Goal: Transaction & Acquisition: Purchase product/service

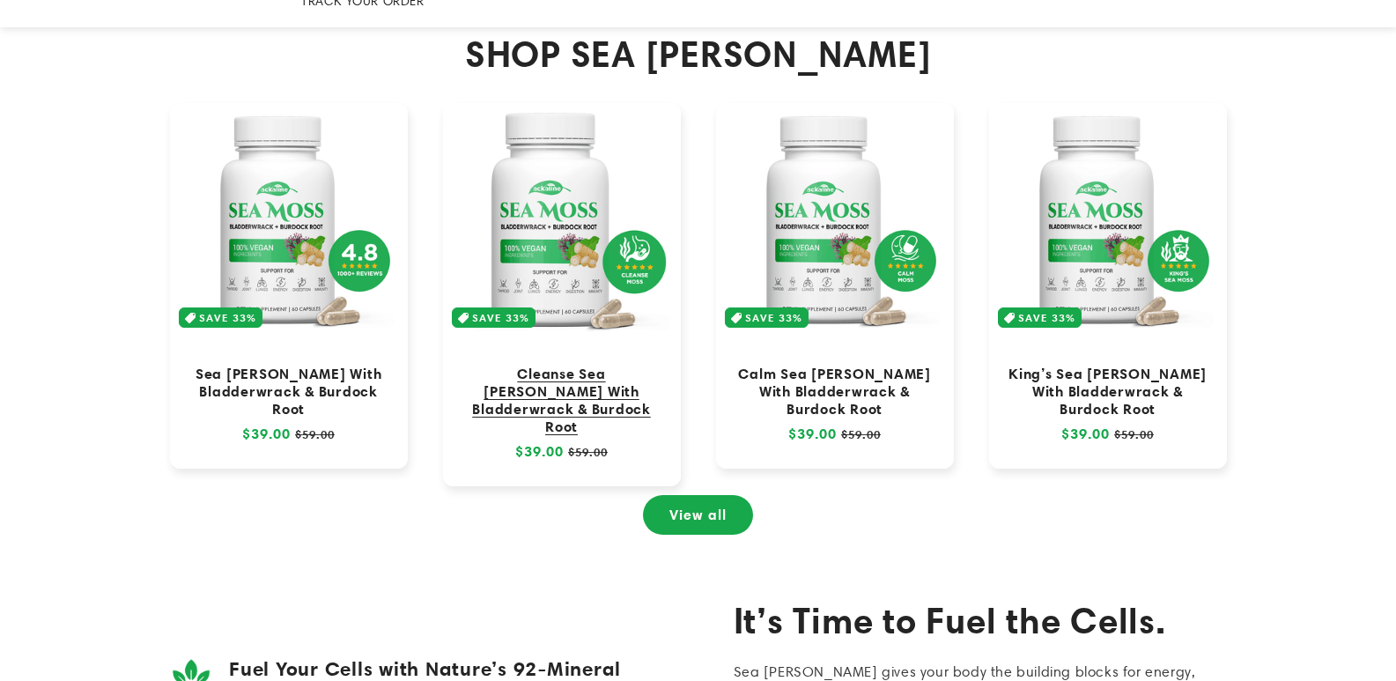
scroll to position [801, 0]
click at [557, 365] on link "Cleanse Sea [PERSON_NAME] With Bladderwrack & Burdock Root" at bounding box center [562, 400] width 203 height 71
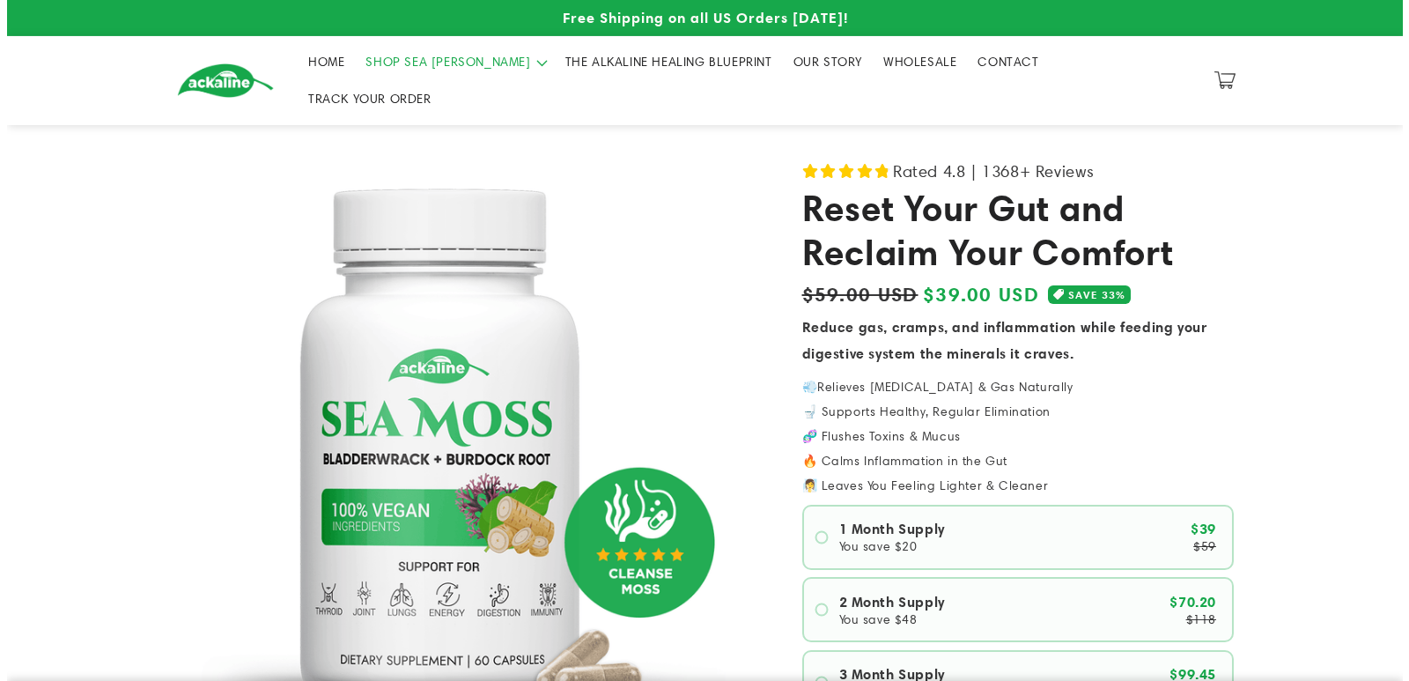
scroll to position [352, 0]
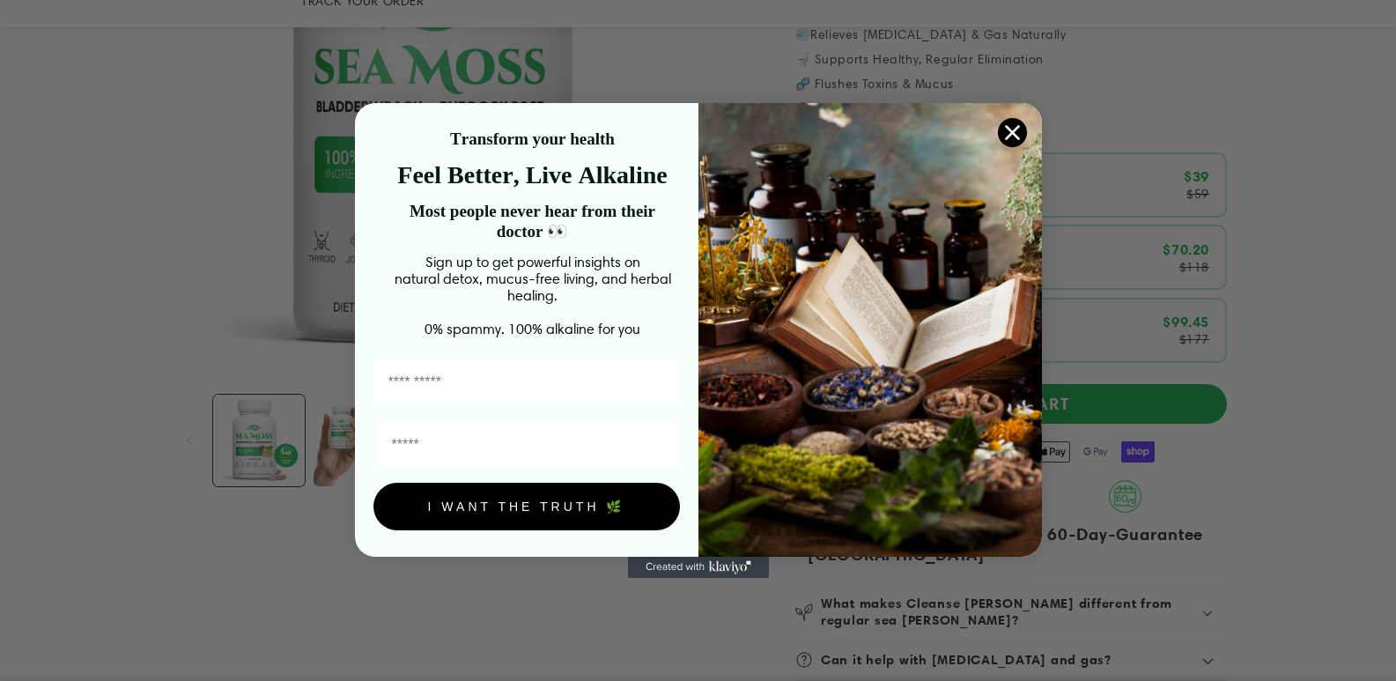
click at [1006, 144] on circle "Close dialog" at bounding box center [1011, 132] width 29 height 29
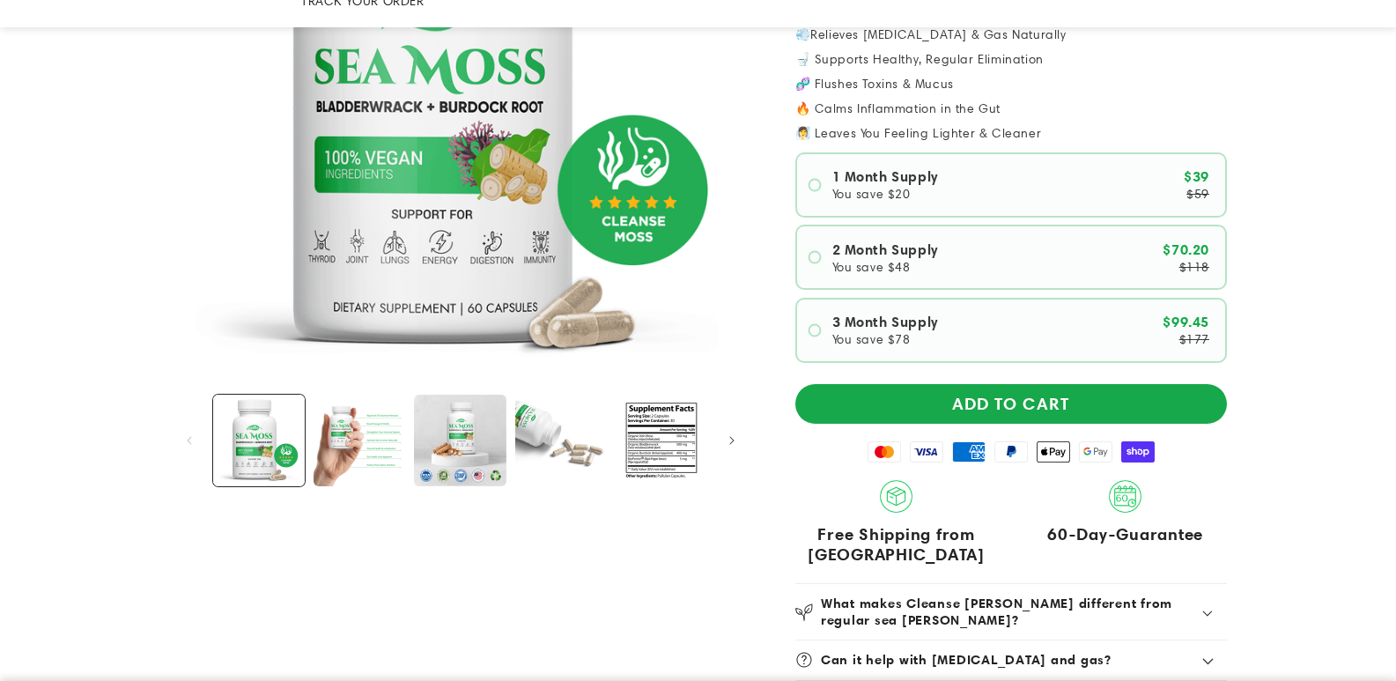
click at [914, 401] on product-info "Rated 4.8 | 1368+ Reviews Reset Your Gut and Reclaim Your Comfort Regular price…" at bounding box center [1010, 299] width 431 height 988
click at [910, 389] on button "ADD TO CART" at bounding box center [1010, 404] width 431 height 40
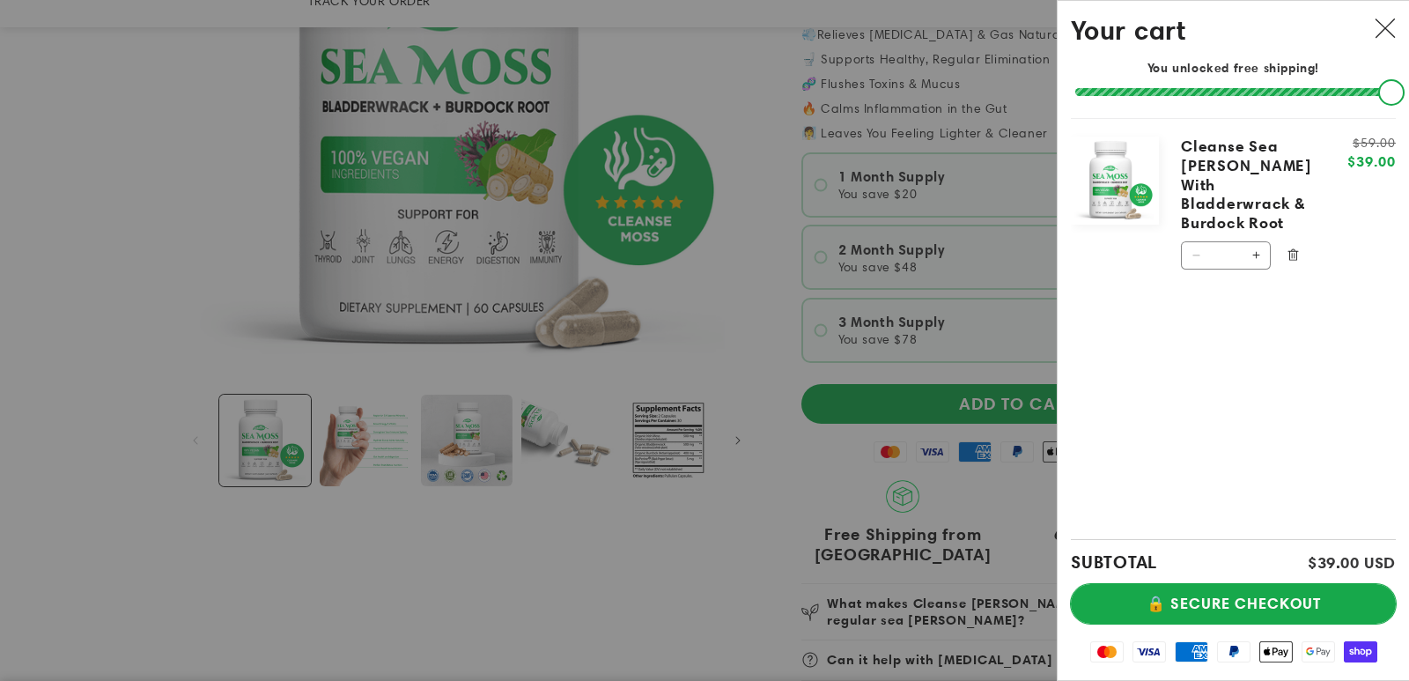
click at [1127, 601] on button "🔒 SECURE CHECKOUT" at bounding box center [1233, 604] width 325 height 40
